Goal: Information Seeking & Learning: Learn about a topic

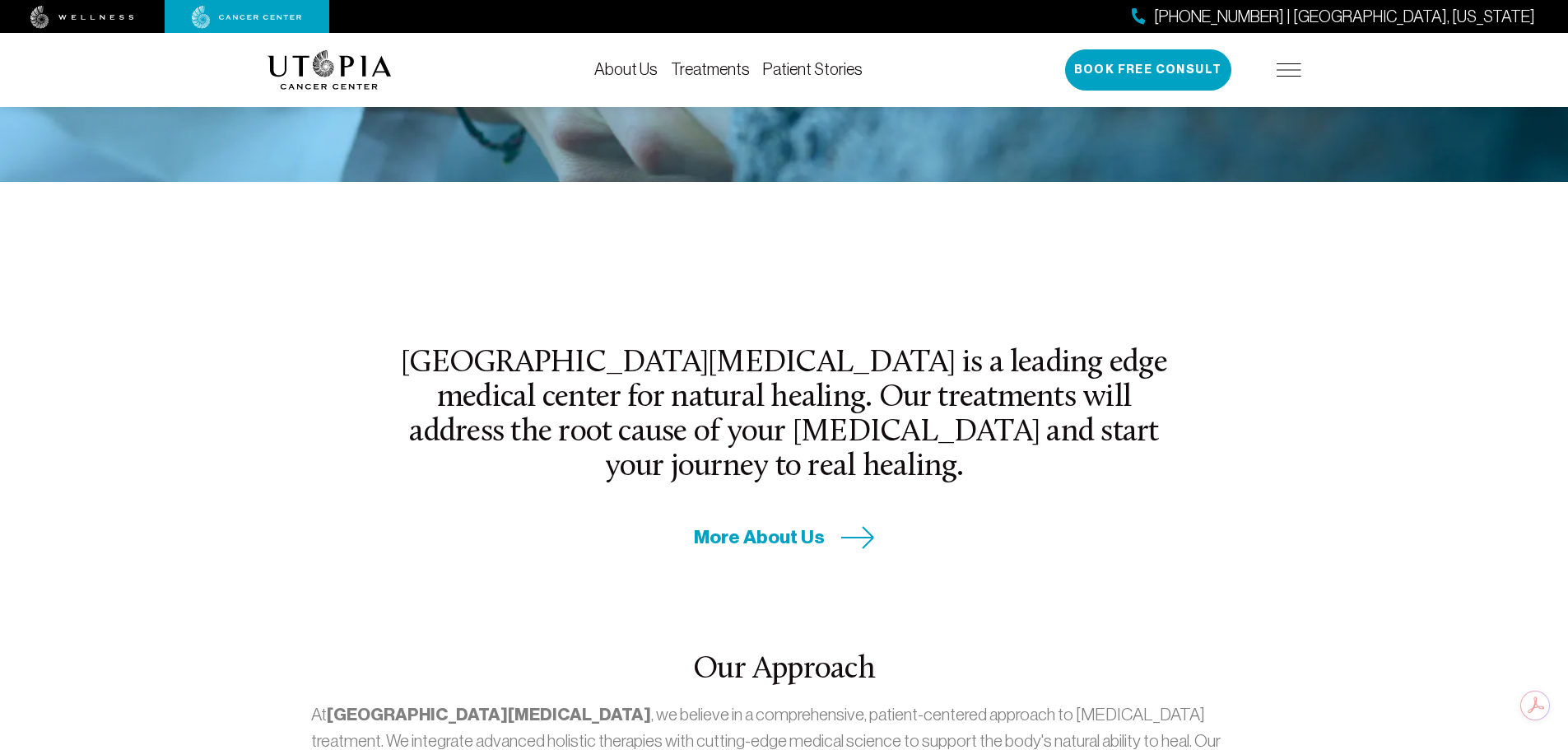
scroll to position [83, 0]
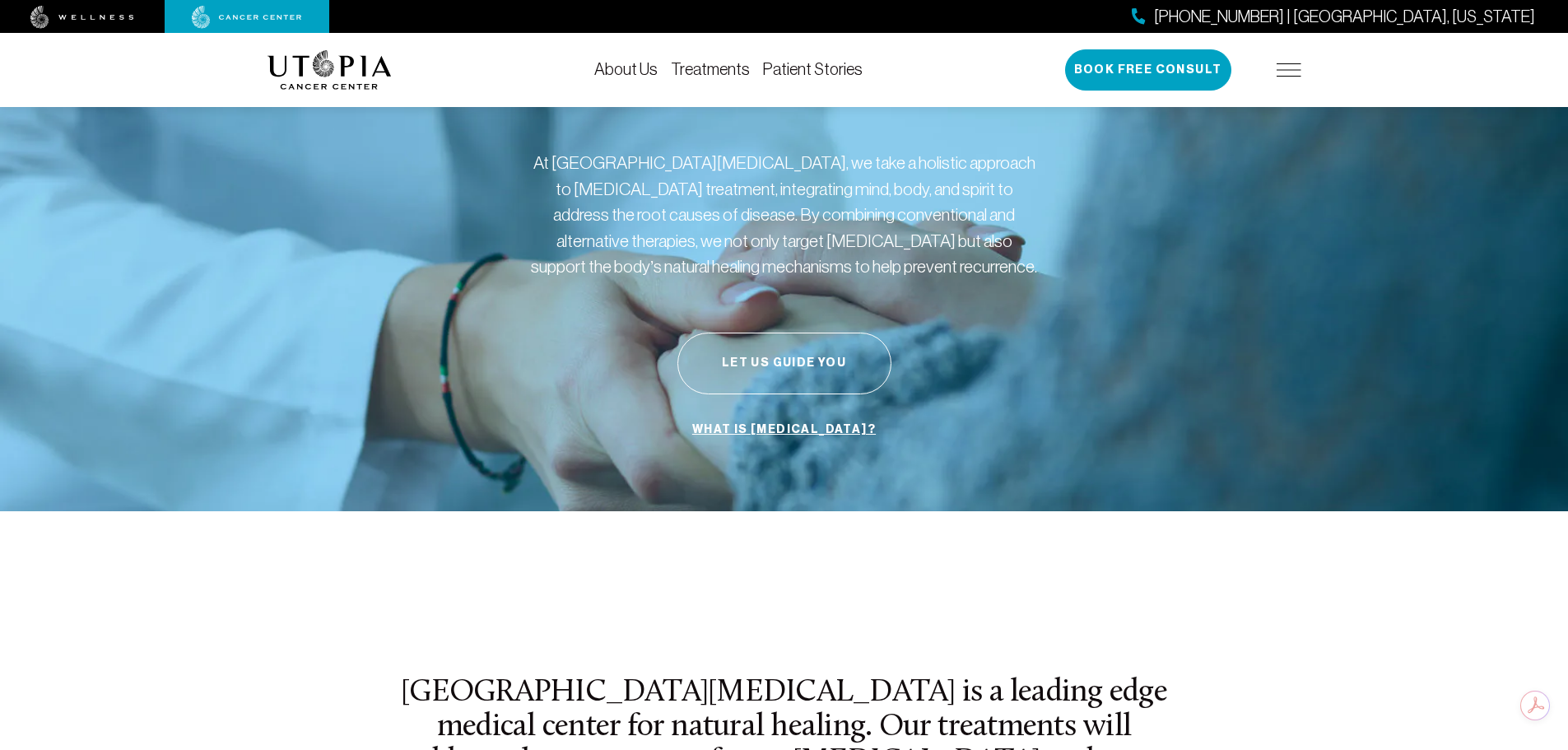
click at [702, 63] on link "Treatments" at bounding box center [709, 69] width 79 height 18
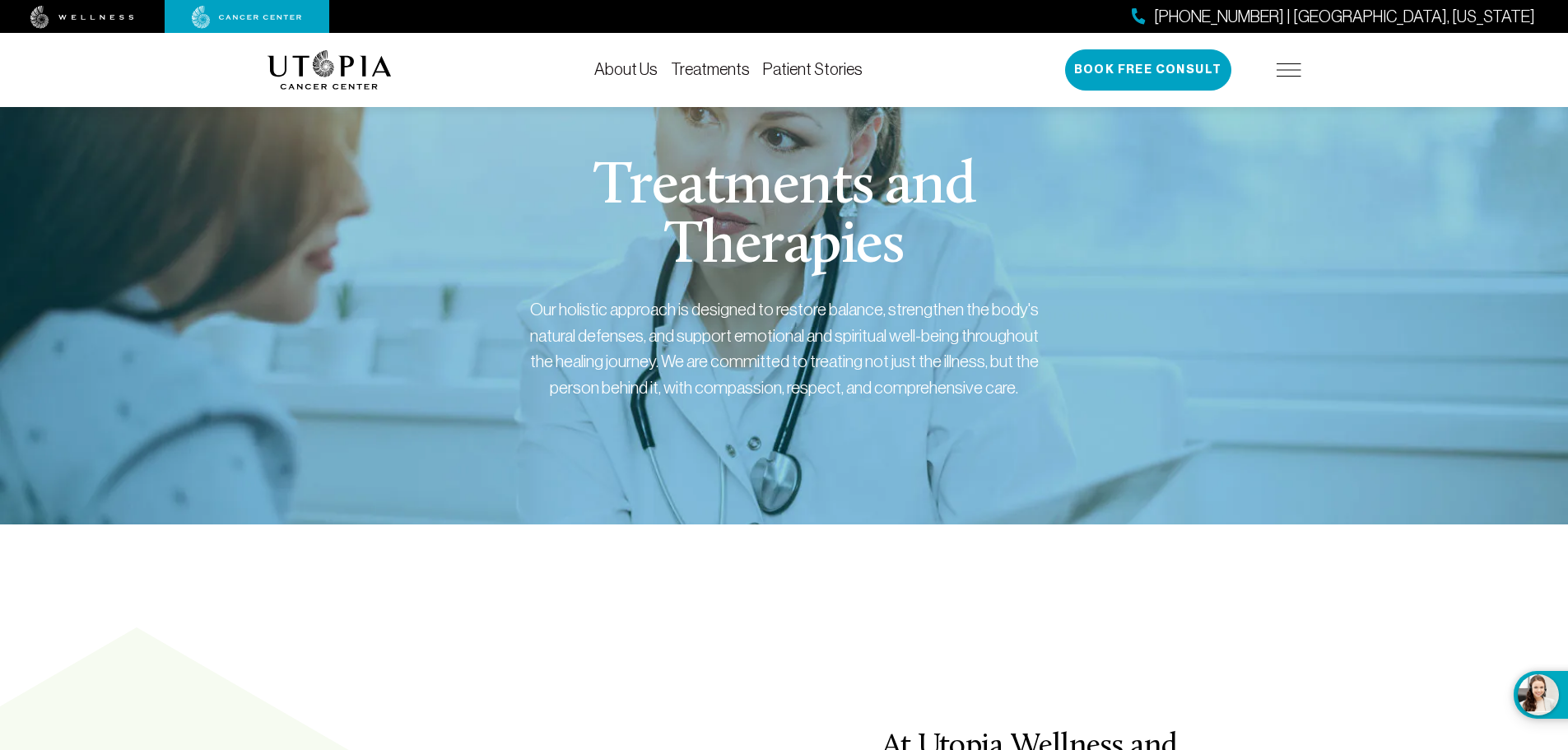
click at [1290, 74] on img at bounding box center [1288, 70] width 24 height 14
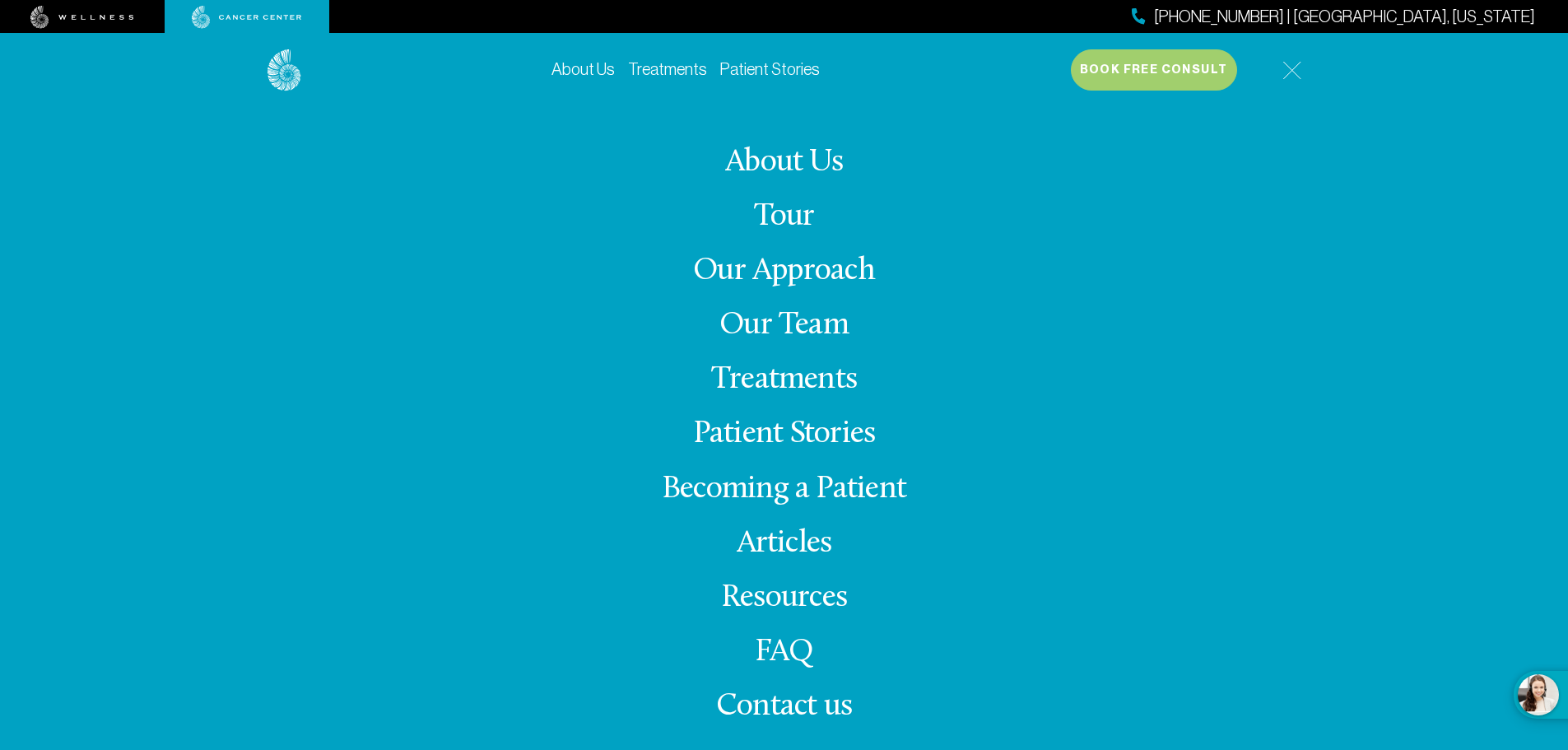
click at [792, 550] on link "Articles" at bounding box center [784, 543] width 95 height 32
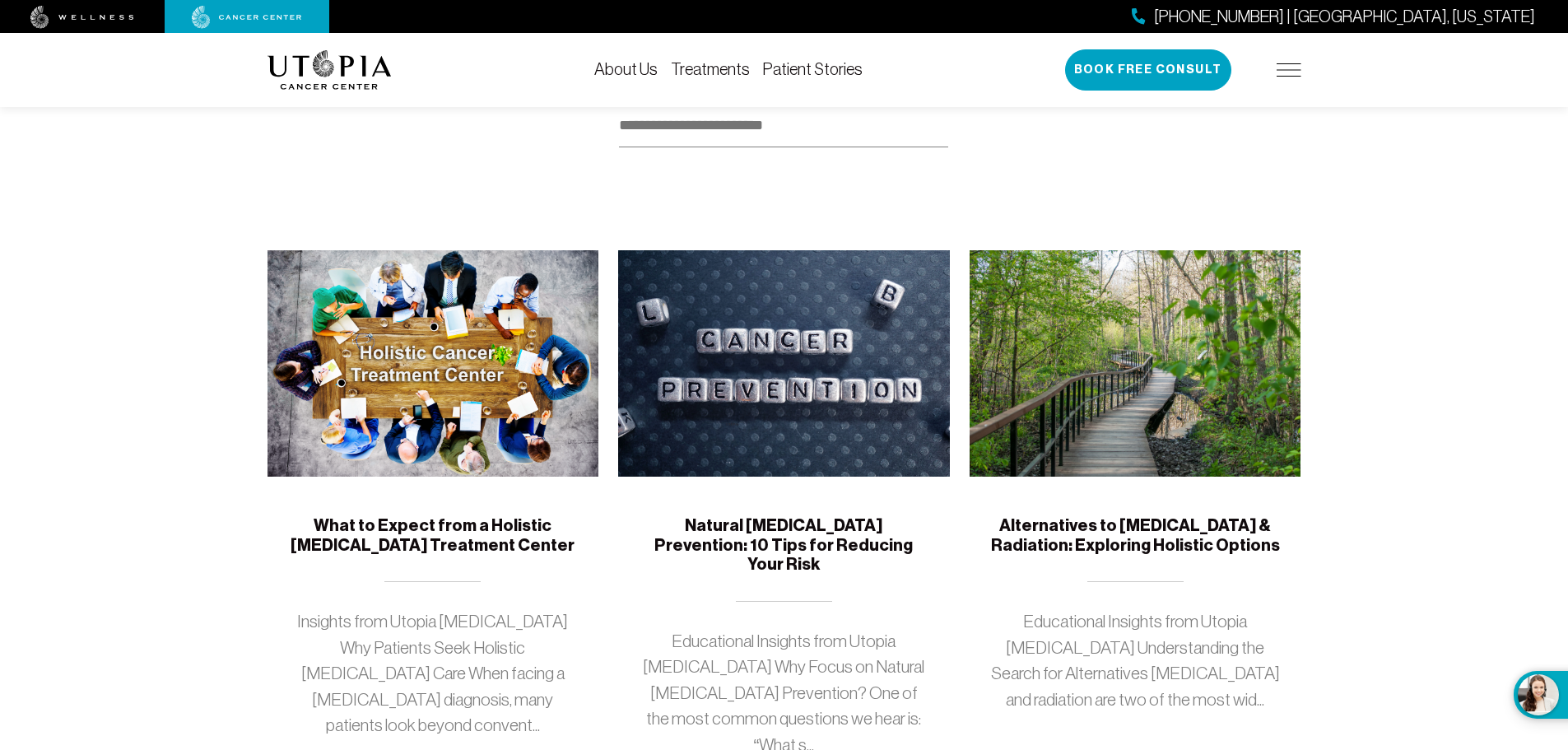
scroll to position [164, 0]
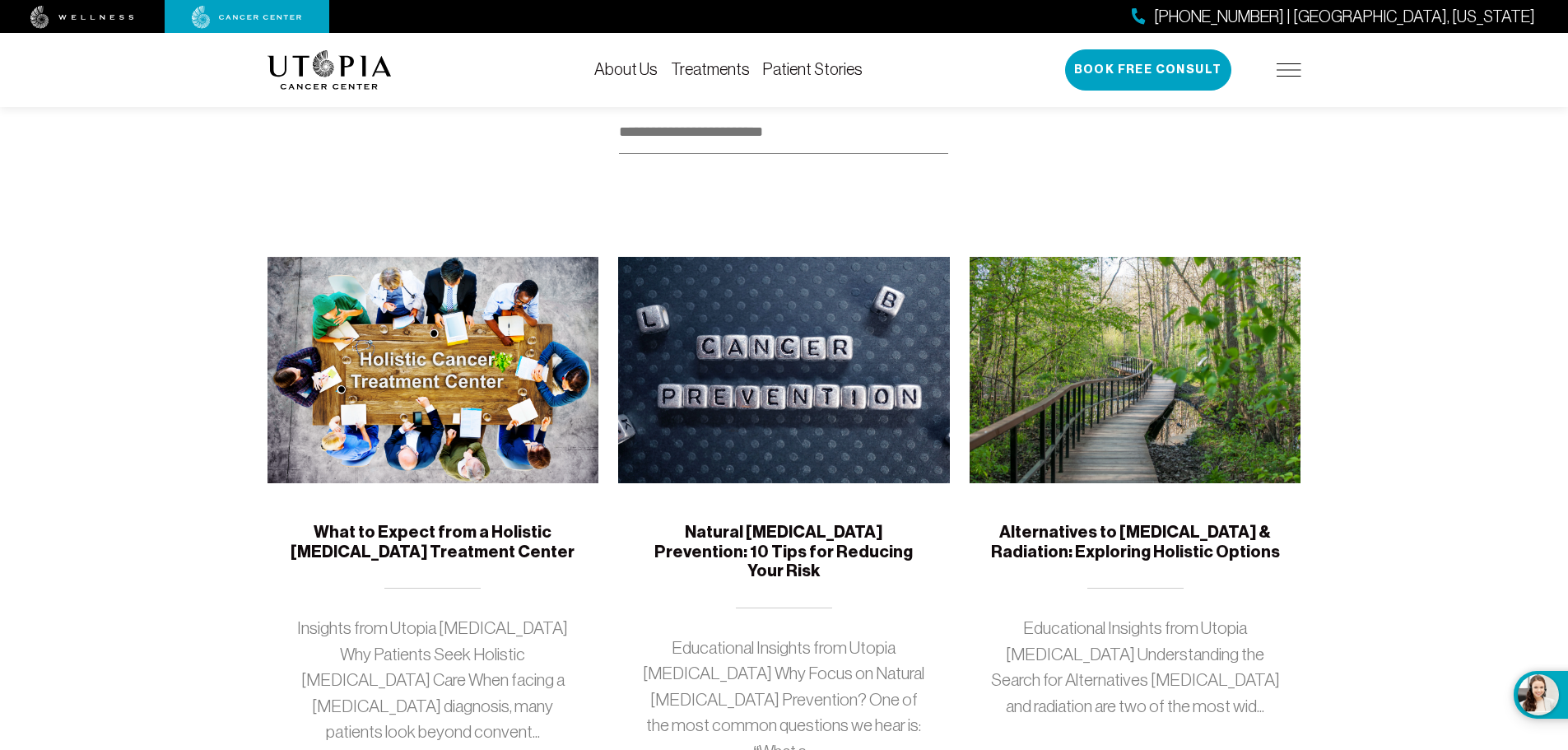
click at [1111, 536] on h5 "Alternatives to [MEDICAL_DATA] & Radiation: Exploring Holistic Options" at bounding box center [1135, 542] width 292 height 39
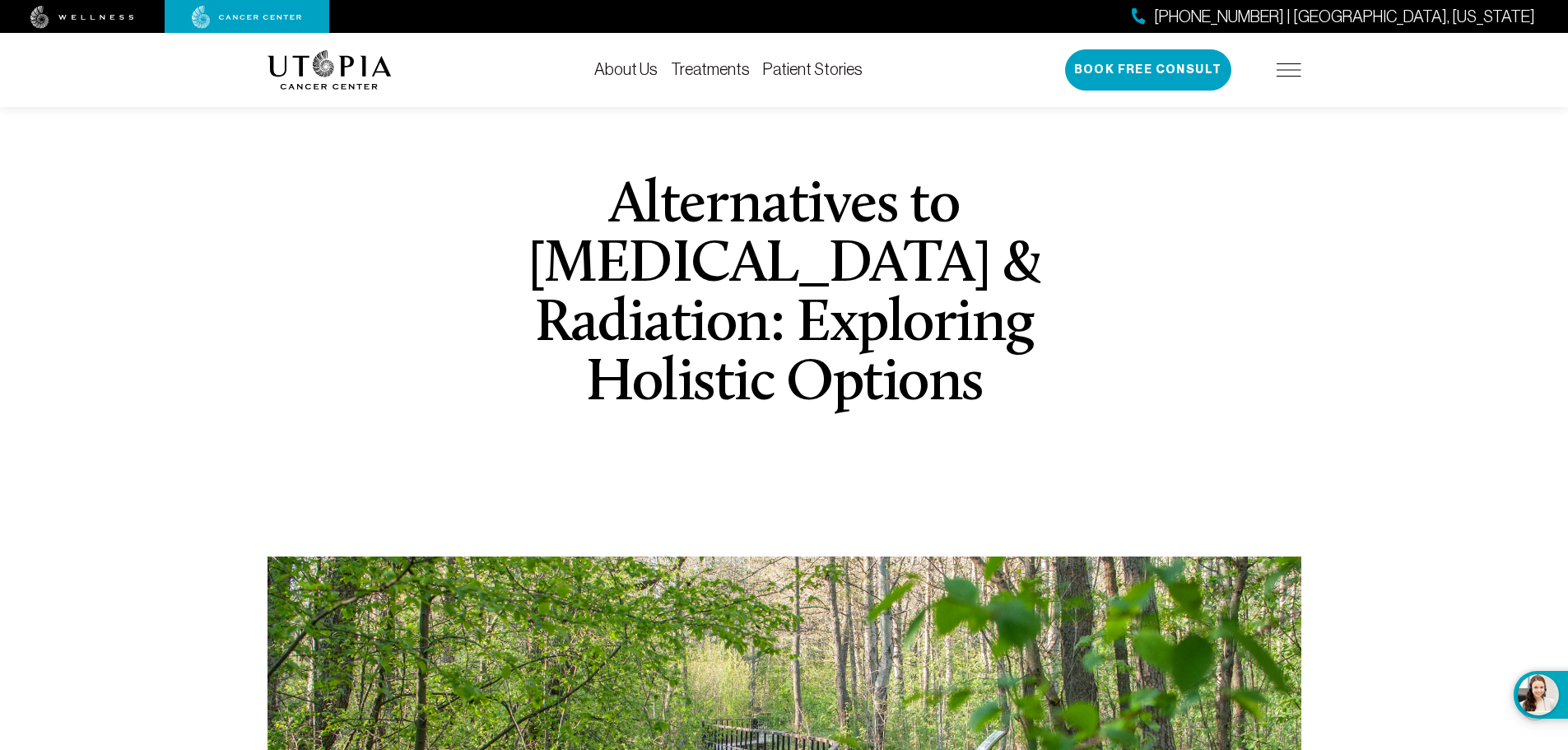
click at [702, 72] on link "Treatments" at bounding box center [709, 69] width 79 height 18
